Goal: Communication & Community: Answer question/provide support

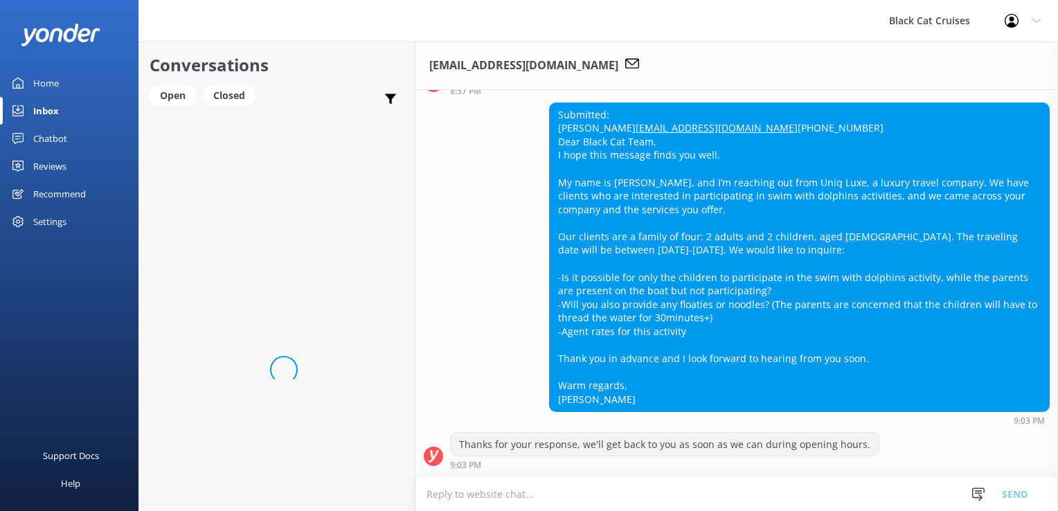
scroll to position [261, 0]
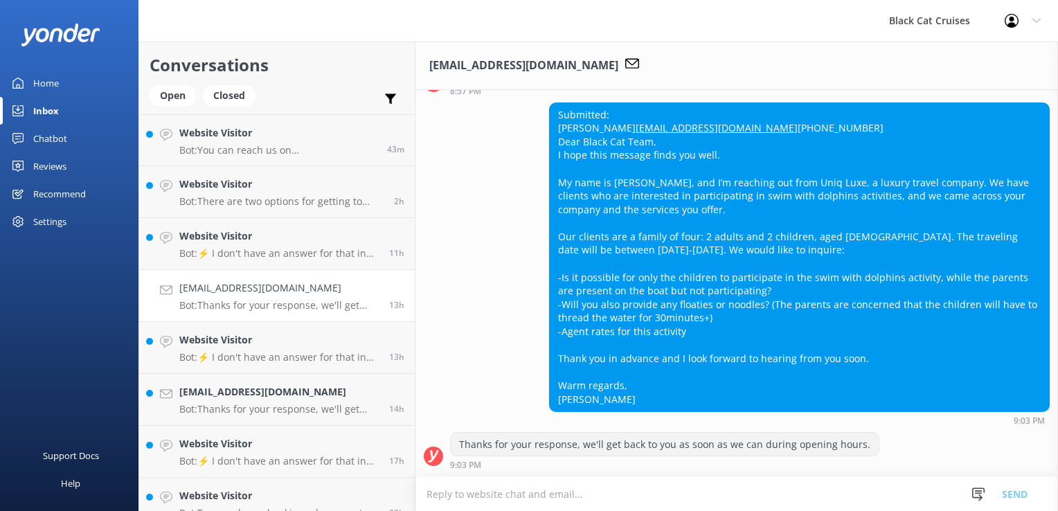
click at [436, 487] on textarea at bounding box center [737, 494] width 643 height 34
click at [610, 427] on div "Submitted: [PERSON_NAME] [PERSON_NAME][EMAIL_ADDRESS][DOMAIN_NAME] [PHONE_NUMBE…" at bounding box center [737, 268] width 643 height 330
click at [657, 487] on textarea at bounding box center [737, 494] width 643 height 34
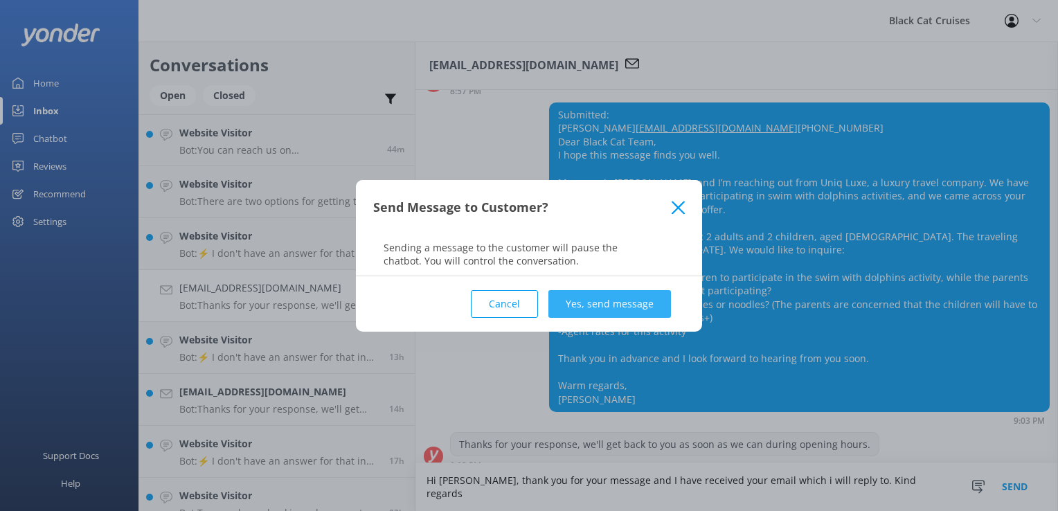
type textarea "Hi [PERSON_NAME], thank you for your message and I have received your email whi…"
click at [619, 307] on button "Yes, send message" at bounding box center [610, 304] width 123 height 28
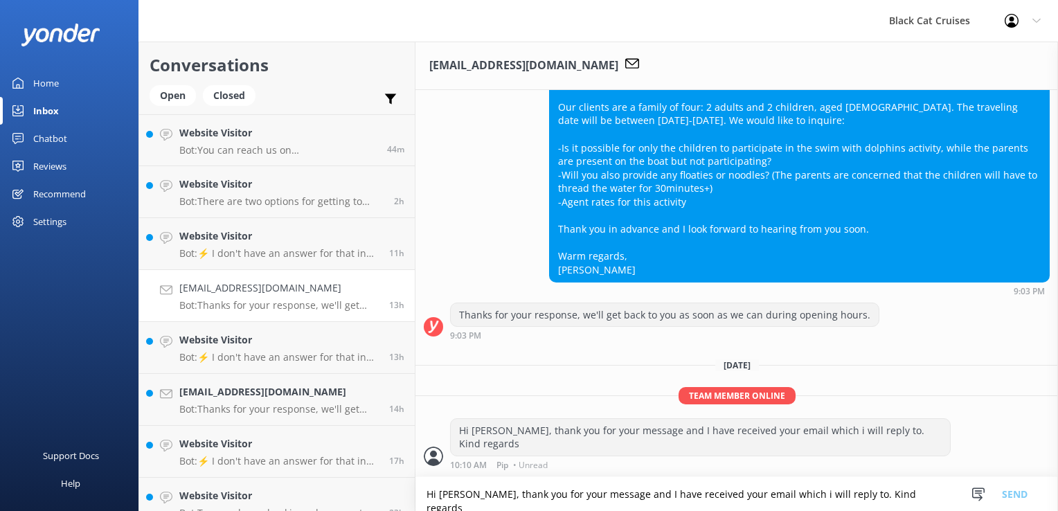
scroll to position [377, 0]
